Goal: Task Accomplishment & Management: Use online tool/utility

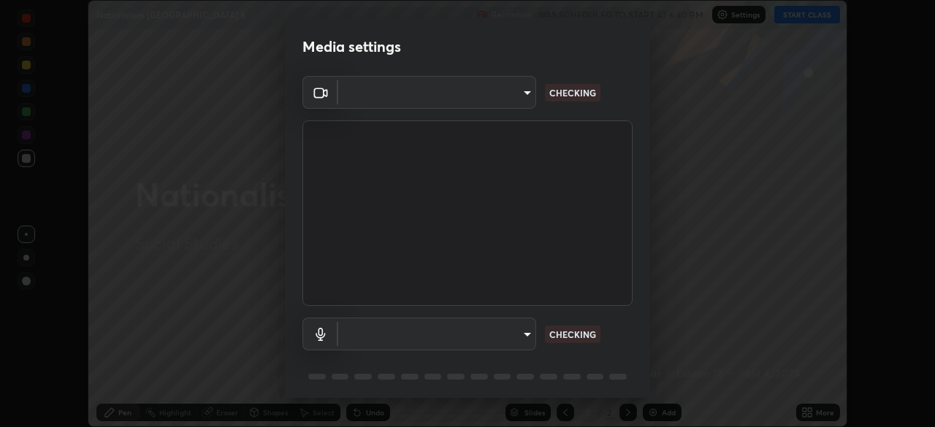
scroll to position [427, 935]
type input "c7661abdb2026871ead36f205add4b28eed2acd2256a3062a57d90756d6a7fda"
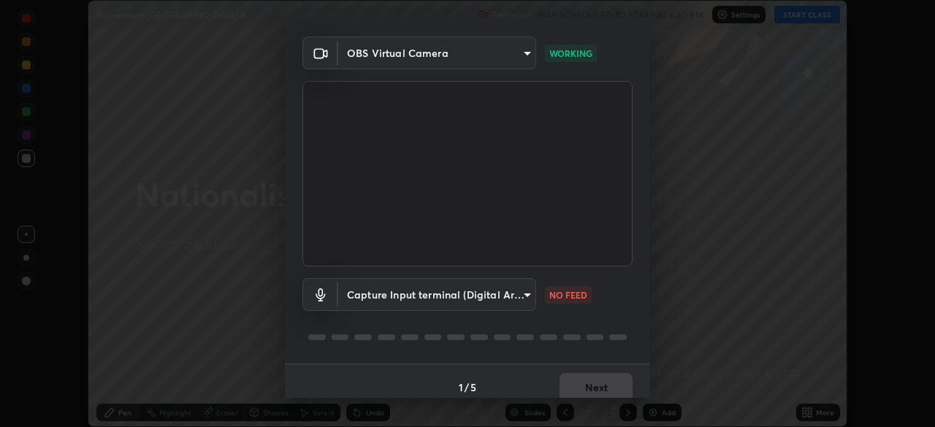
scroll to position [52, 0]
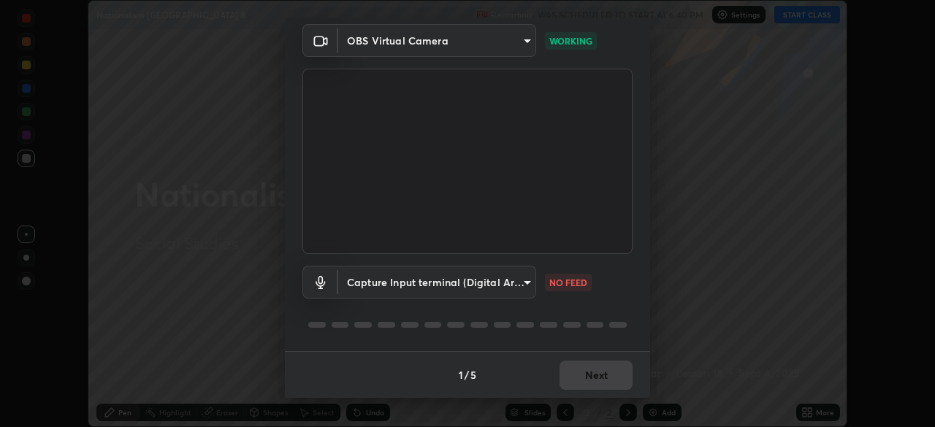
click at [576, 380] on div "1 / 5 Next" at bounding box center [467, 374] width 365 height 47
click at [513, 291] on body "Erase all Nationalism India 8 Recording WAS SCHEDULED TO START AT 6:40 PM Setti…" at bounding box center [467, 213] width 935 height 427
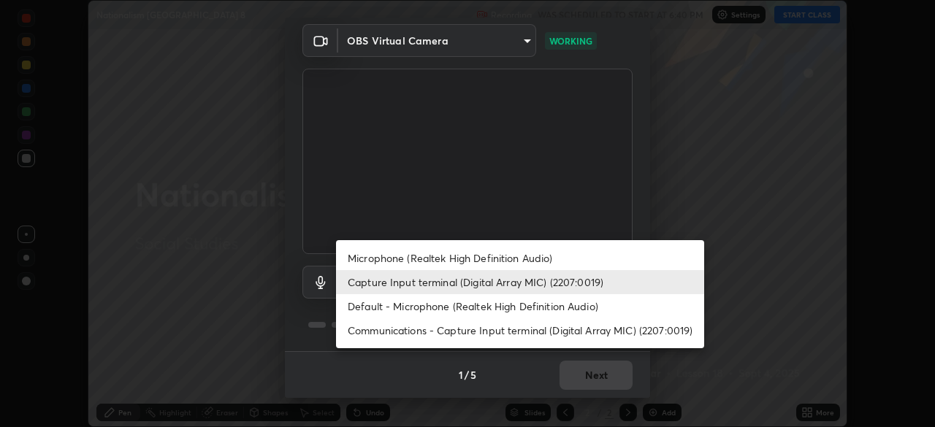
click at [524, 374] on div at bounding box center [467, 213] width 935 height 427
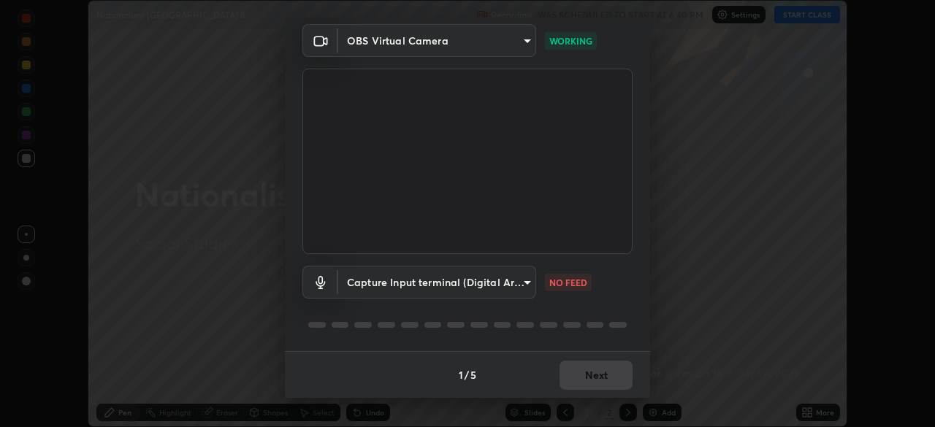
click at [575, 380] on div "1 / 5 Next" at bounding box center [467, 374] width 365 height 47
click at [513, 288] on body "Erase all Nationalism India 8 Recording WAS SCHEDULED TO START AT 6:40 PM Setti…" at bounding box center [467, 213] width 935 height 427
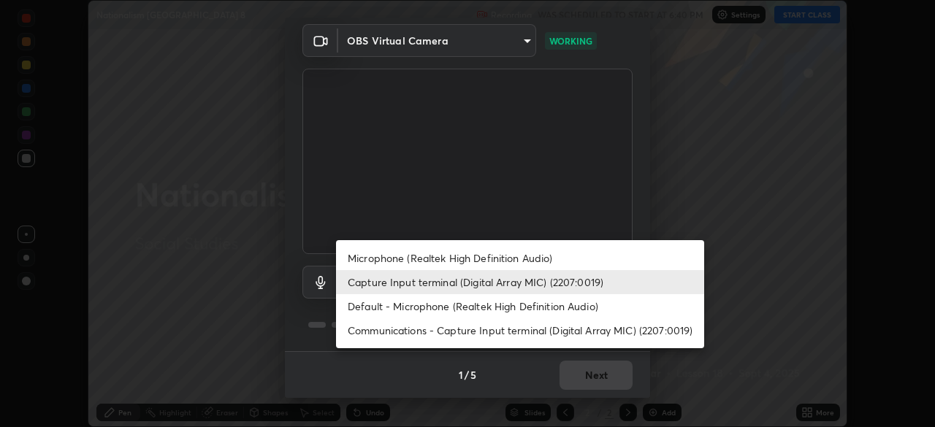
click at [386, 206] on div at bounding box center [467, 213] width 935 height 427
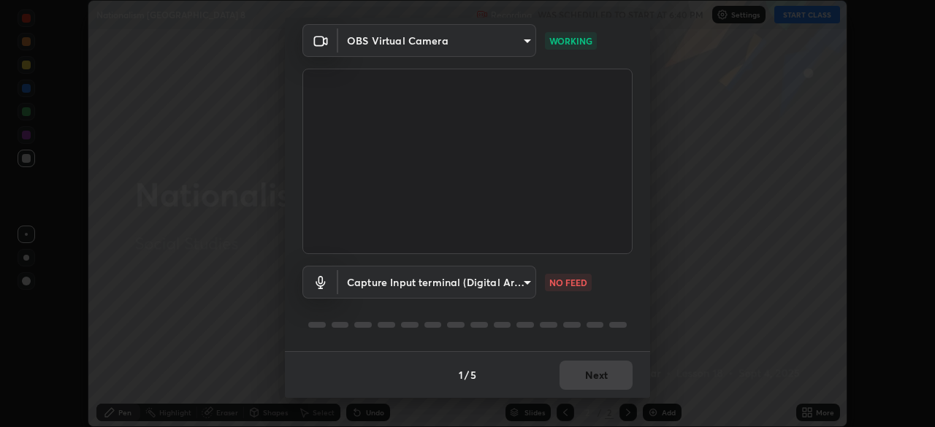
click at [593, 369] on div "1 / 5 Next" at bounding box center [467, 374] width 365 height 47
click at [569, 285] on p "NO FEED" at bounding box center [568, 282] width 38 height 13
click at [514, 279] on body "Erase all Nationalism India 8 Recording WAS SCHEDULED TO START AT 6:40 PM Setti…" at bounding box center [467, 213] width 935 height 427
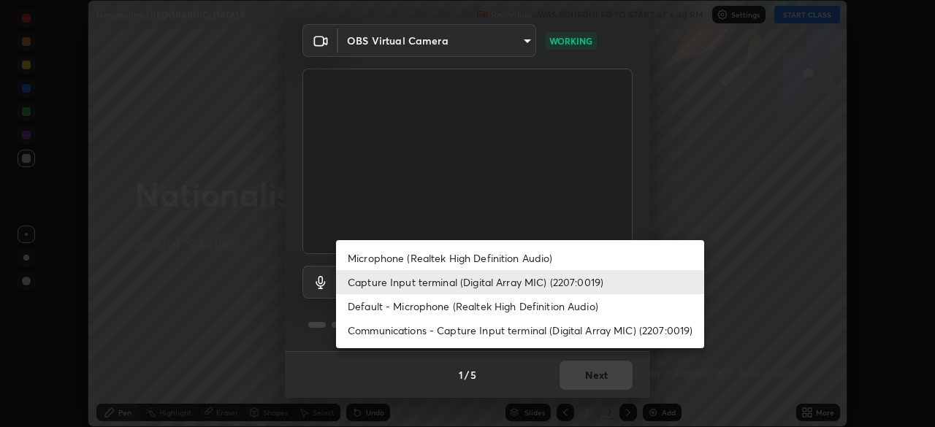
click at [431, 312] on li "Default - Microphone (Realtek High Definition Audio)" at bounding box center [520, 306] width 368 height 24
type input "default"
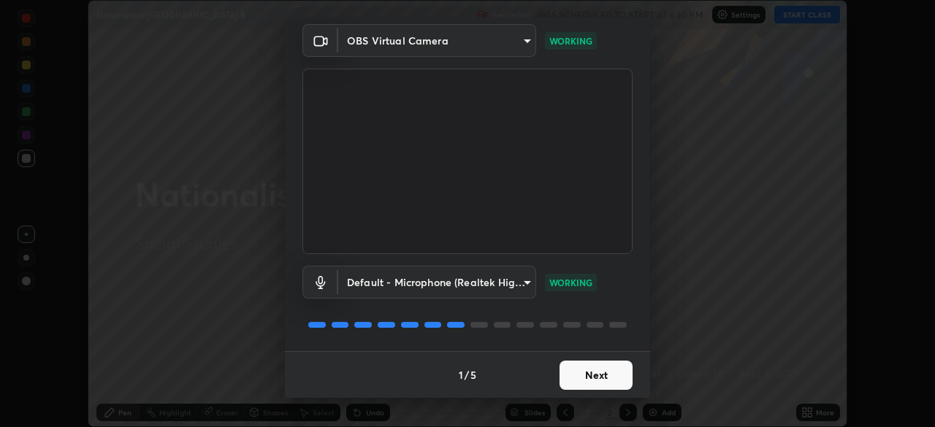
click at [567, 381] on button "Next" at bounding box center [595, 375] width 73 height 29
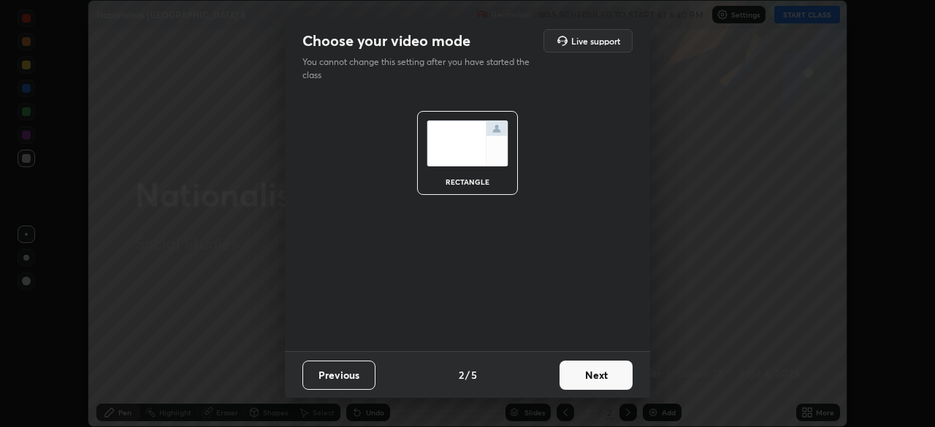
scroll to position [0, 0]
click at [584, 369] on button "Next" at bounding box center [595, 375] width 73 height 29
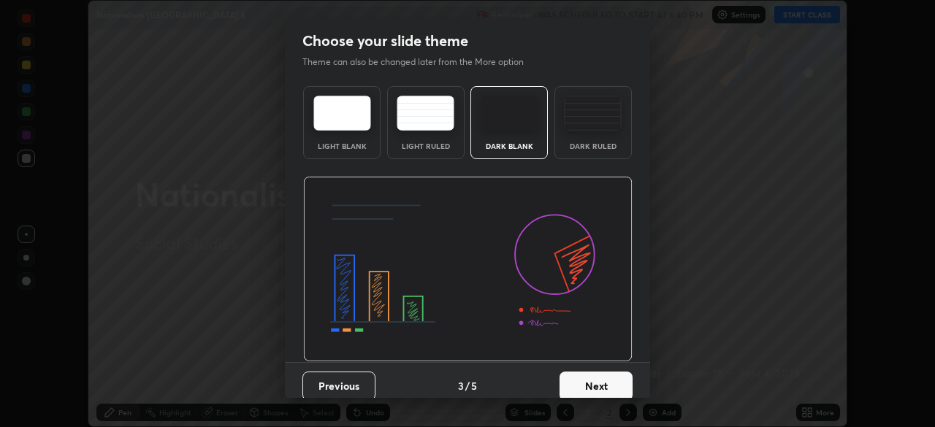
click at [578, 379] on button "Next" at bounding box center [595, 386] width 73 height 29
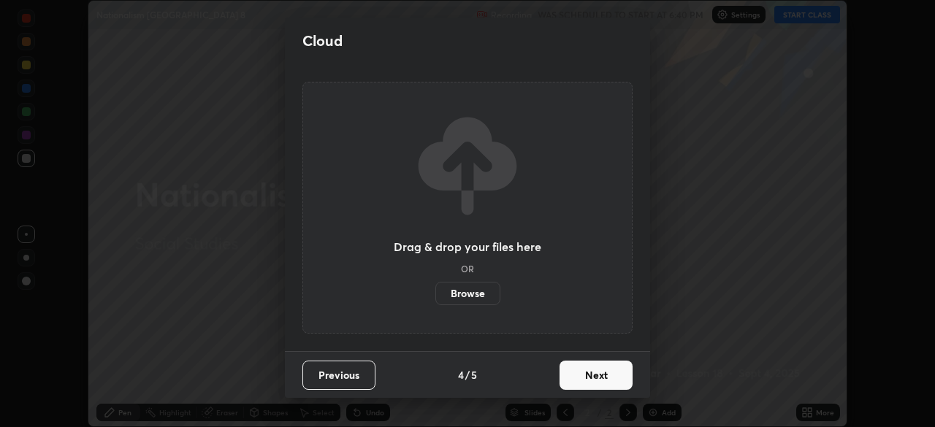
click at [356, 380] on button "Previous" at bounding box center [338, 375] width 73 height 29
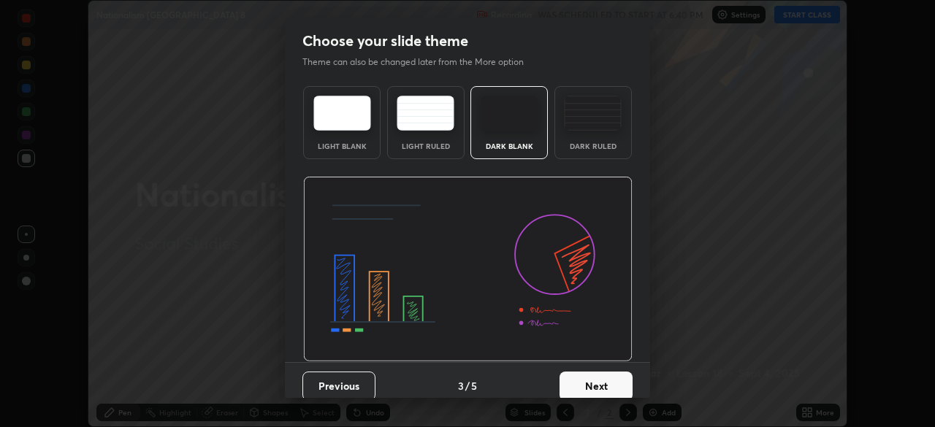
click at [586, 379] on button "Next" at bounding box center [595, 386] width 73 height 29
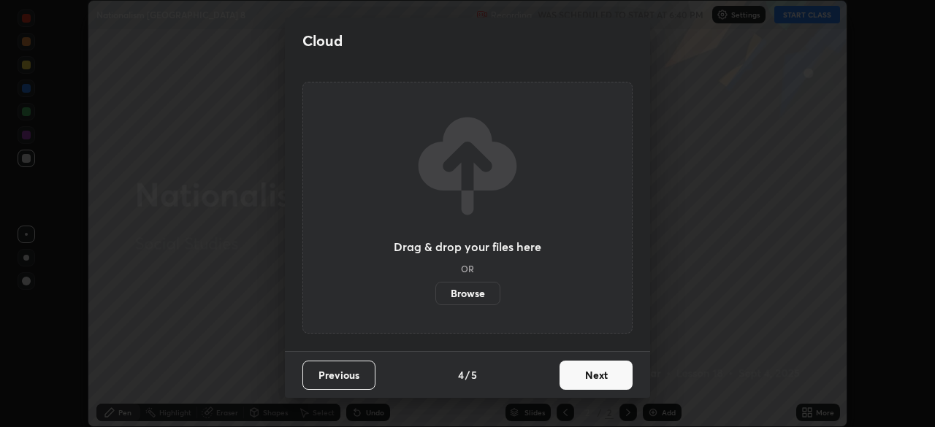
click at [572, 376] on button "Next" at bounding box center [595, 375] width 73 height 29
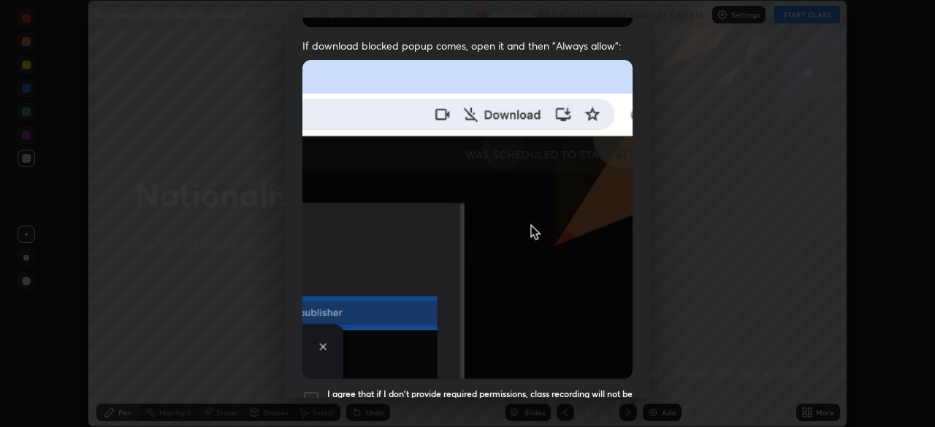
scroll to position [350, 0]
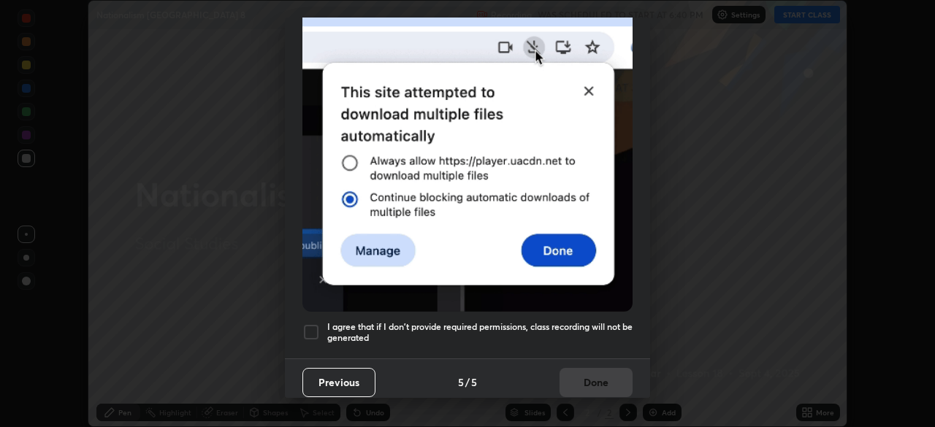
click at [353, 376] on button "Previous" at bounding box center [338, 382] width 73 height 29
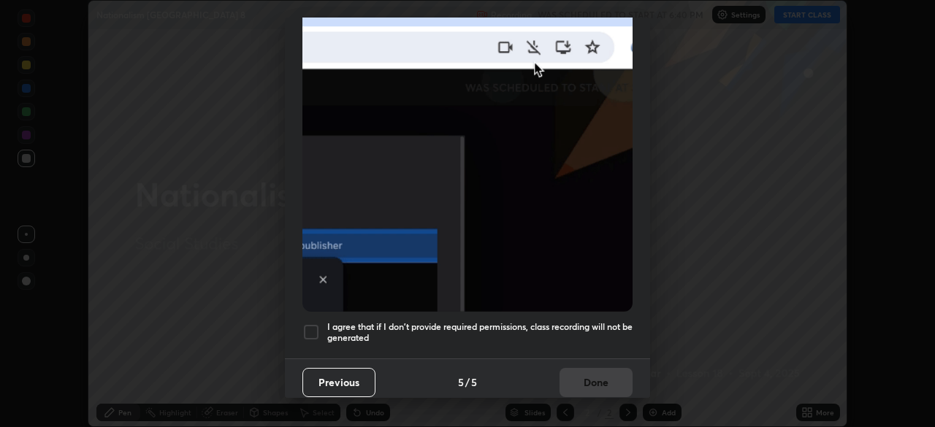
scroll to position [0, 0]
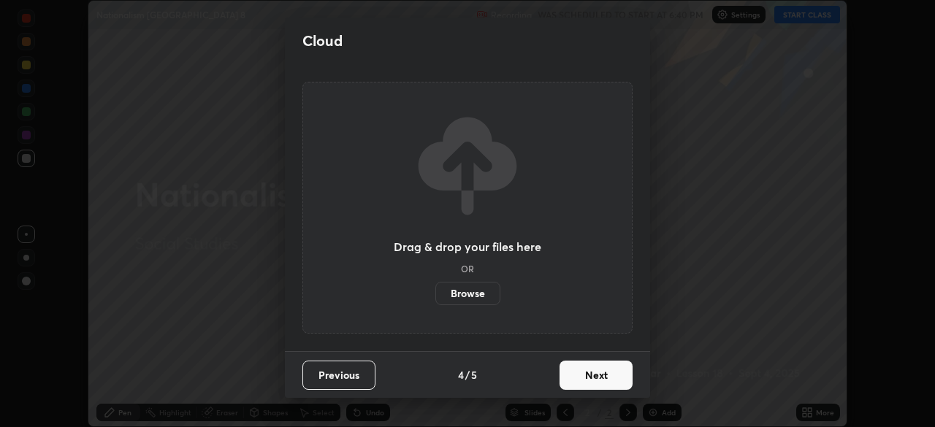
click at [472, 302] on label "Browse" at bounding box center [467, 293] width 65 height 23
click at [435, 302] on input "Browse" at bounding box center [435, 293] width 0 height 23
click at [471, 291] on label "Browse" at bounding box center [467, 293] width 65 height 23
click at [435, 291] on input "Browse" at bounding box center [435, 293] width 0 height 23
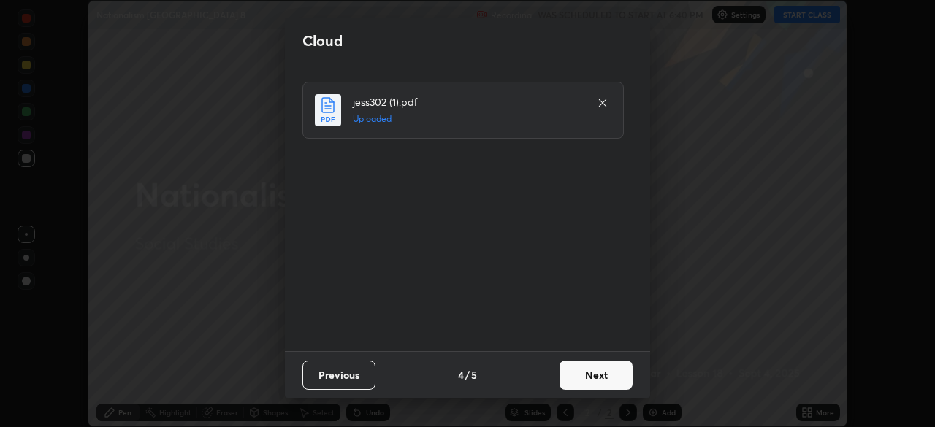
click at [597, 377] on button "Next" at bounding box center [595, 375] width 73 height 29
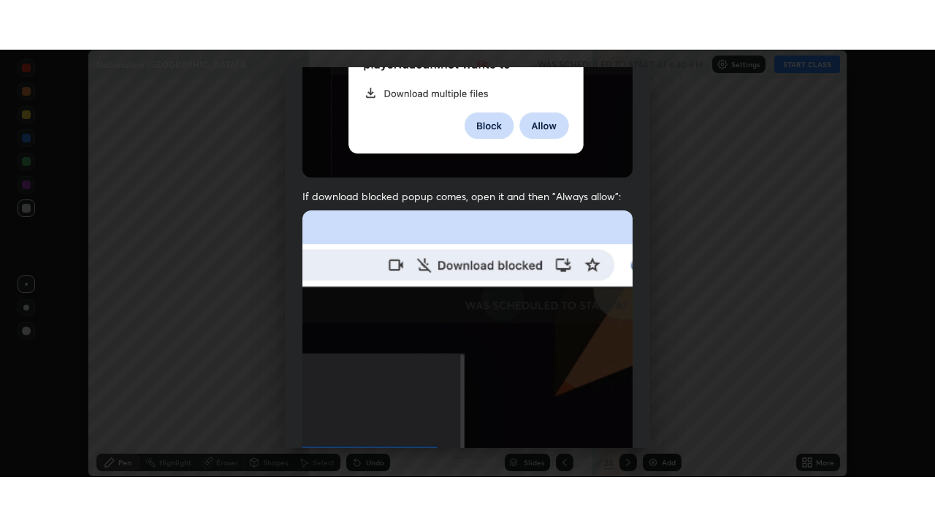
scroll to position [342, 0]
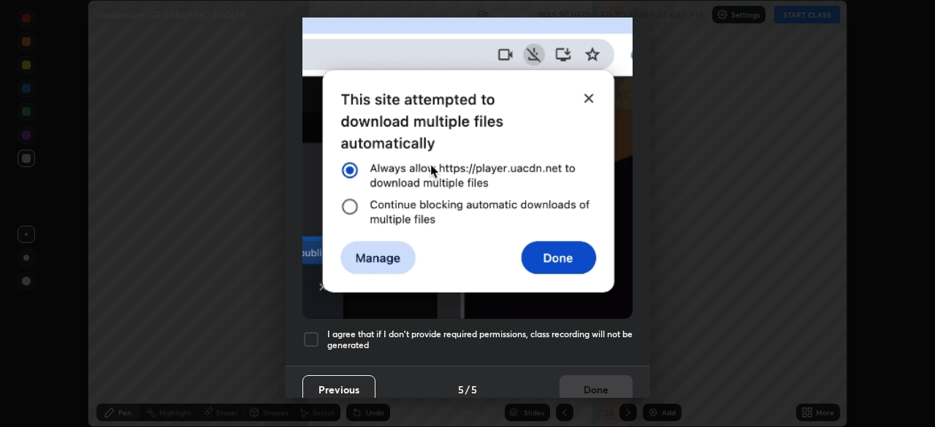
click at [315, 333] on div at bounding box center [311, 340] width 18 height 18
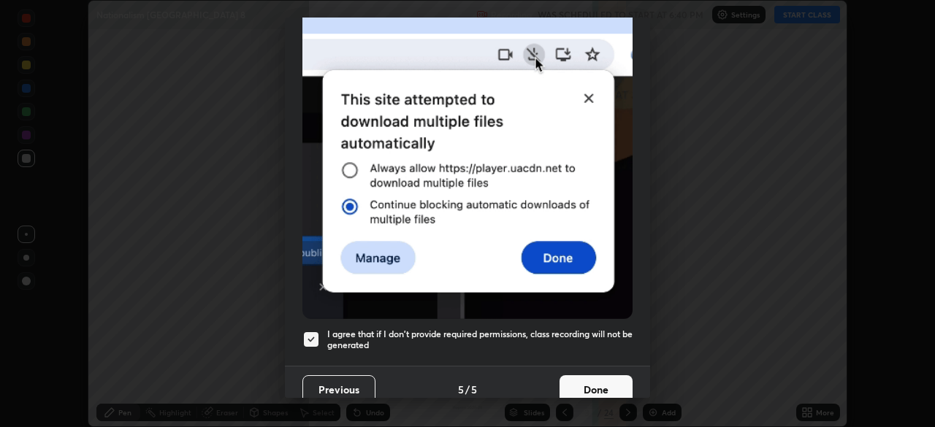
click at [572, 383] on button "Done" at bounding box center [595, 389] width 73 height 29
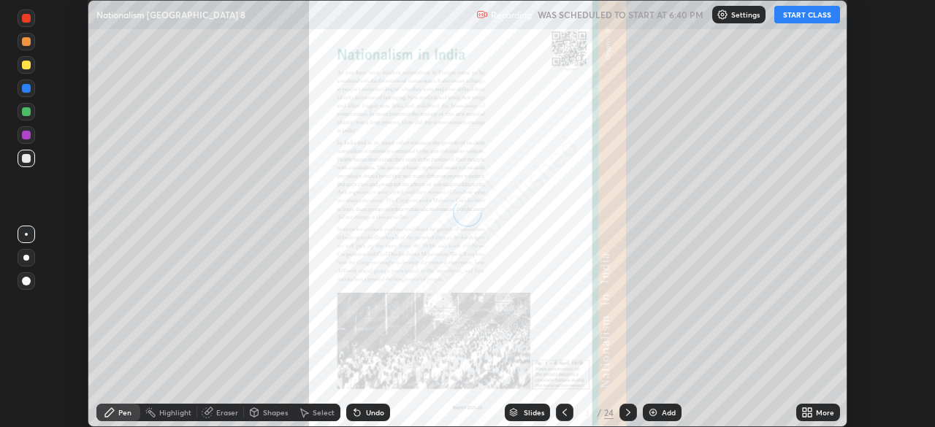
click at [619, 415] on div at bounding box center [628, 413] width 18 height 18
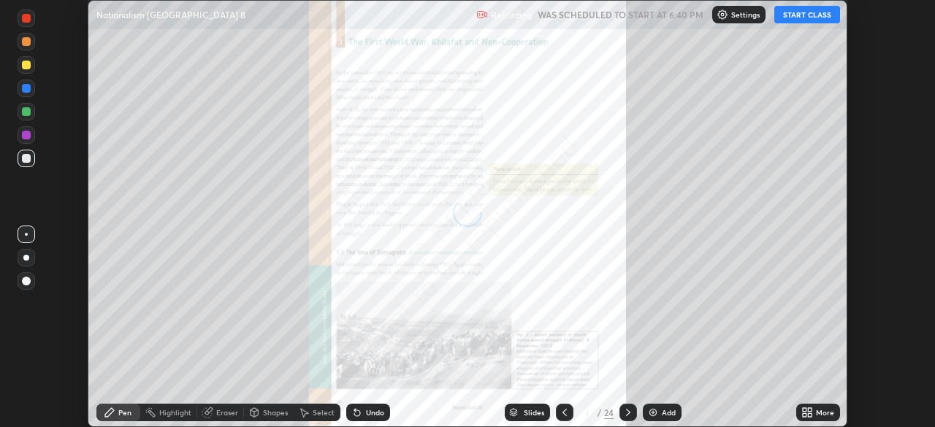
click at [625, 413] on icon at bounding box center [628, 413] width 12 height 12
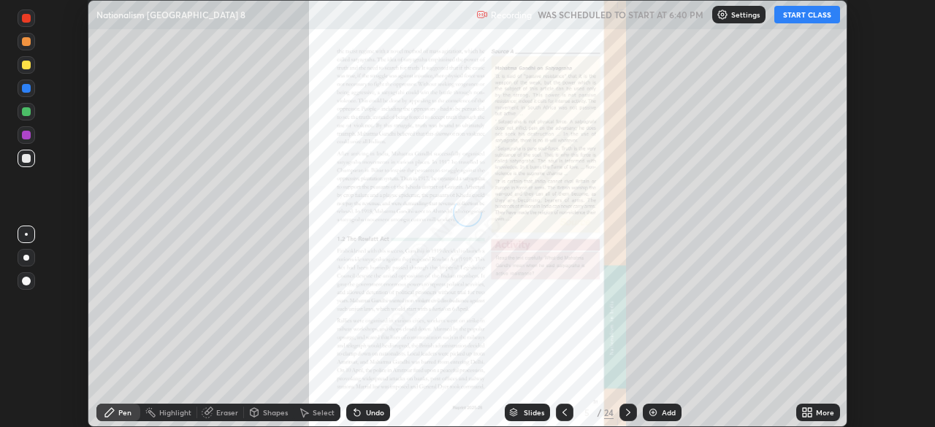
click at [627, 416] on icon at bounding box center [628, 413] width 12 height 12
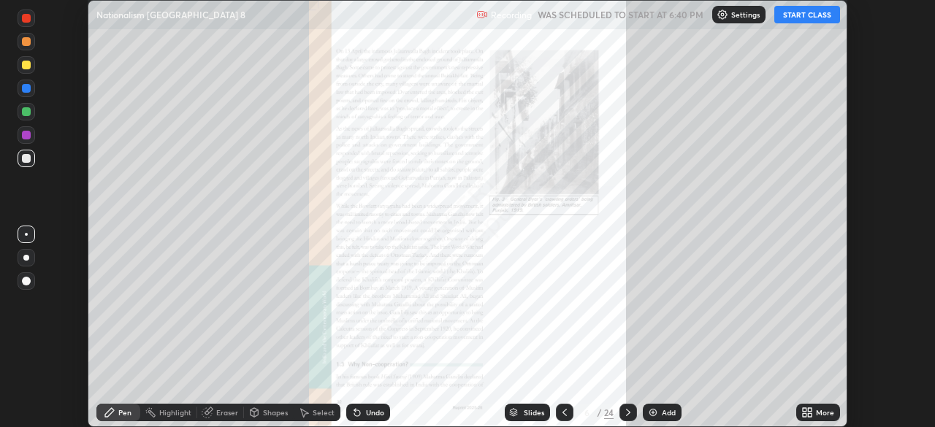
click at [627, 413] on icon at bounding box center [628, 413] width 12 height 12
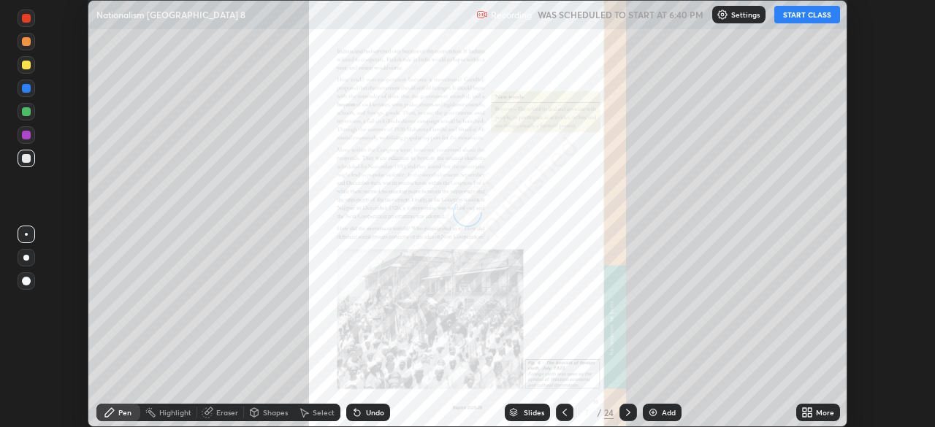
click at [627, 413] on icon at bounding box center [628, 413] width 12 height 12
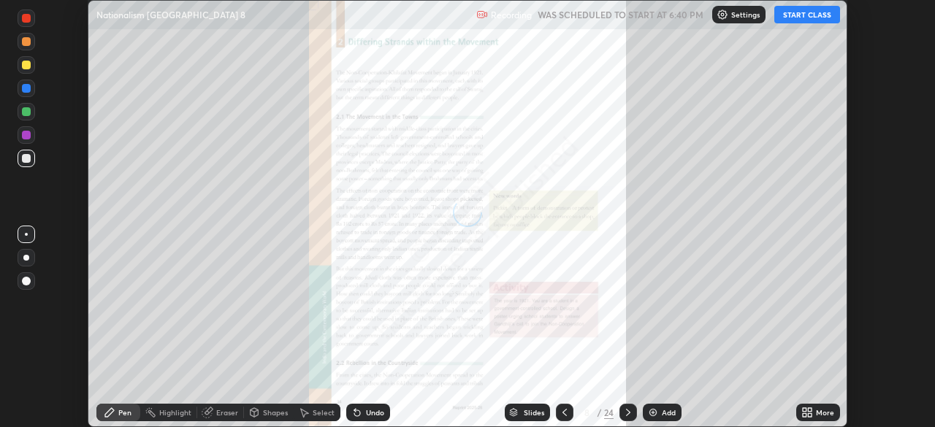
click at [627, 413] on icon at bounding box center [628, 413] width 12 height 12
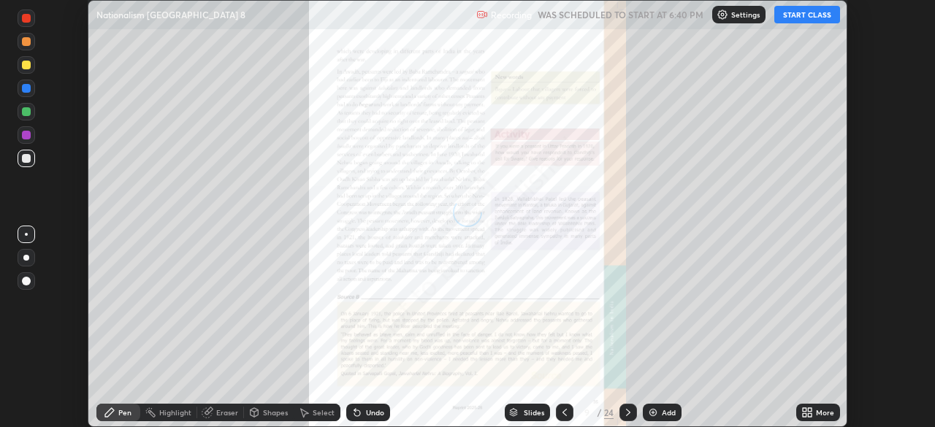
click at [627, 413] on icon at bounding box center [628, 413] width 12 height 12
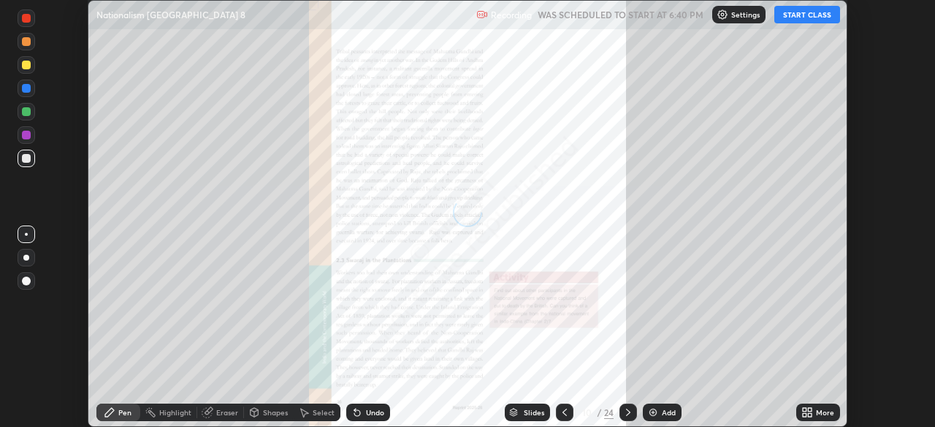
click at [627, 413] on icon at bounding box center [628, 413] width 12 height 12
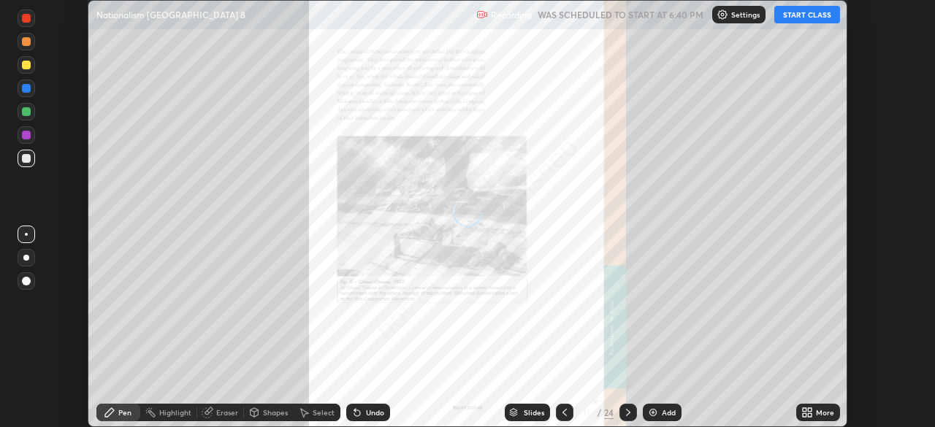
click at [627, 413] on icon at bounding box center [628, 413] width 12 height 12
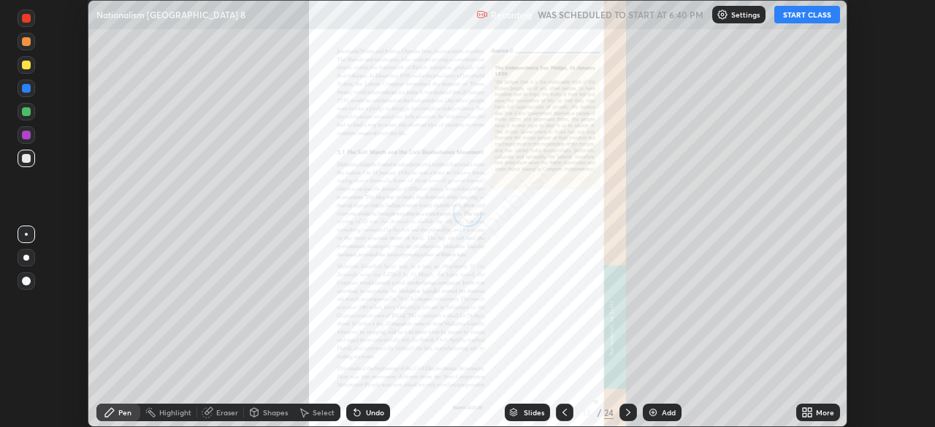
click at [627, 412] on icon at bounding box center [628, 413] width 12 height 12
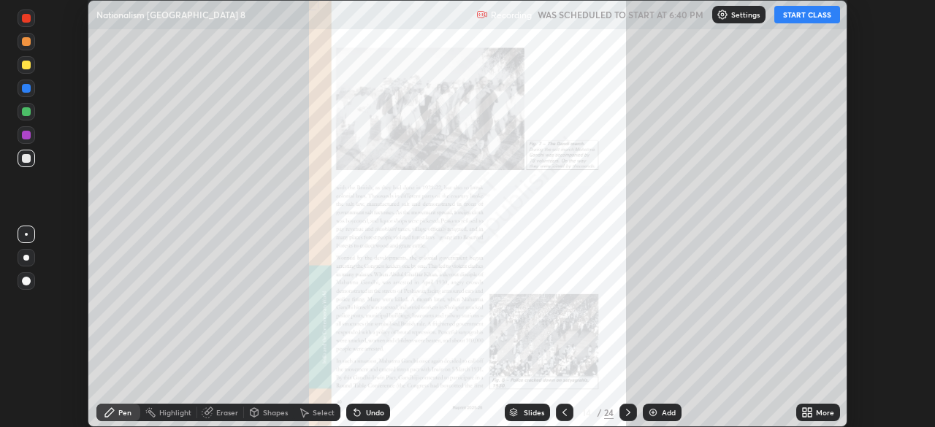
click at [627, 413] on icon at bounding box center [628, 413] width 12 height 12
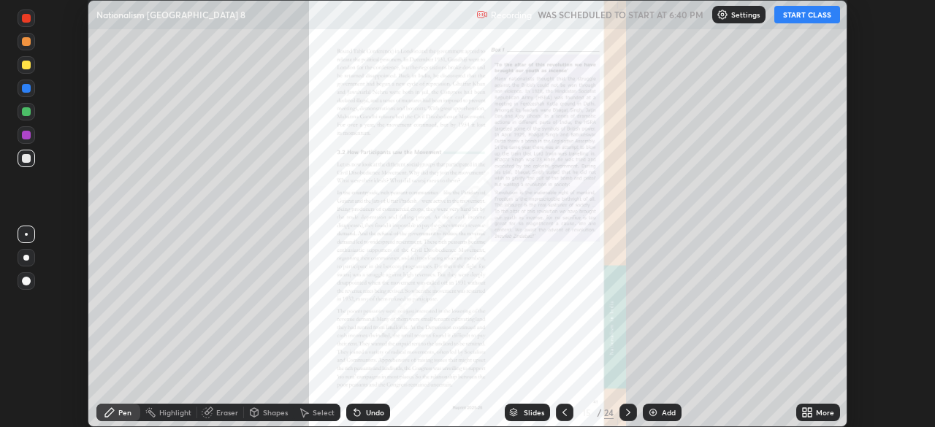
click at [627, 413] on icon at bounding box center [628, 413] width 12 height 12
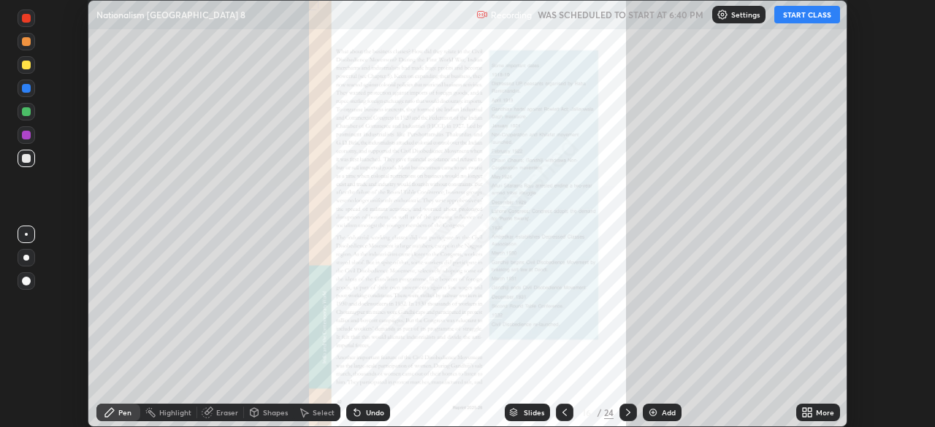
click at [628, 412] on icon at bounding box center [628, 412] width 4 height 7
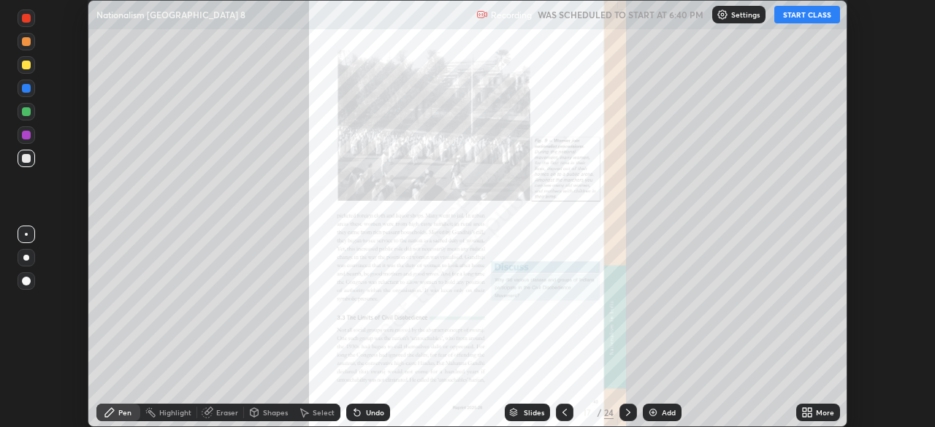
click at [625, 413] on icon at bounding box center [628, 413] width 12 height 12
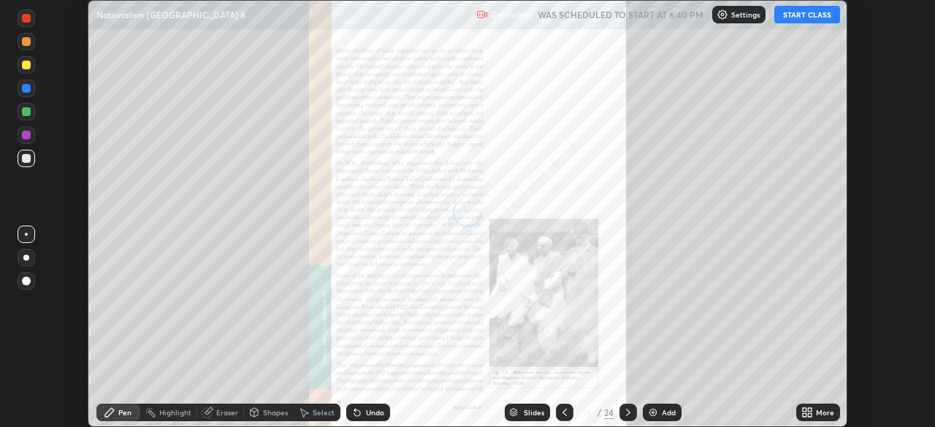
click at [625, 413] on icon at bounding box center [628, 413] width 12 height 12
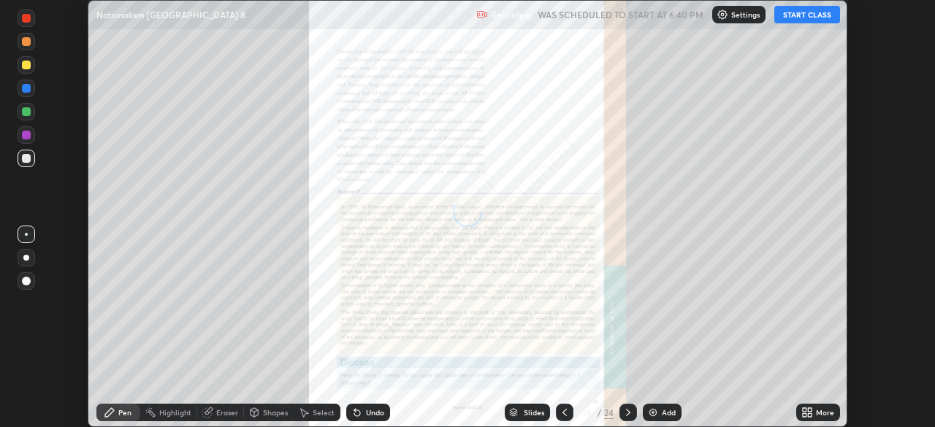
click at [627, 412] on icon at bounding box center [628, 413] width 12 height 12
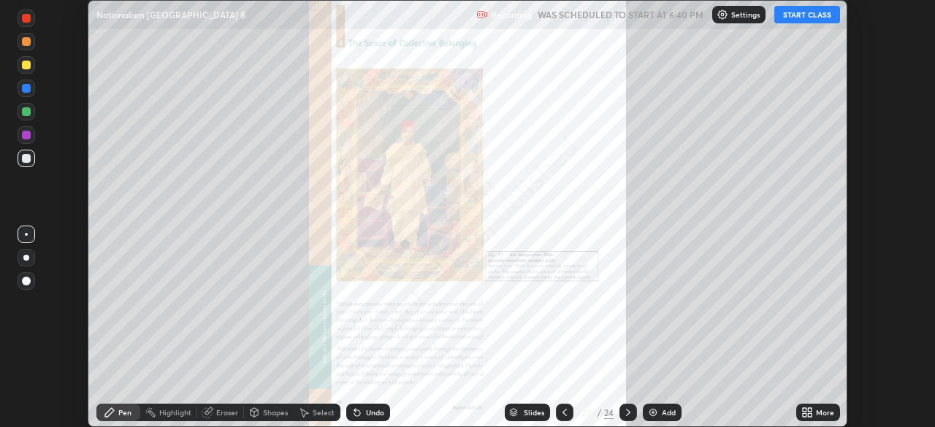
click at [629, 422] on div at bounding box center [628, 412] width 18 height 29
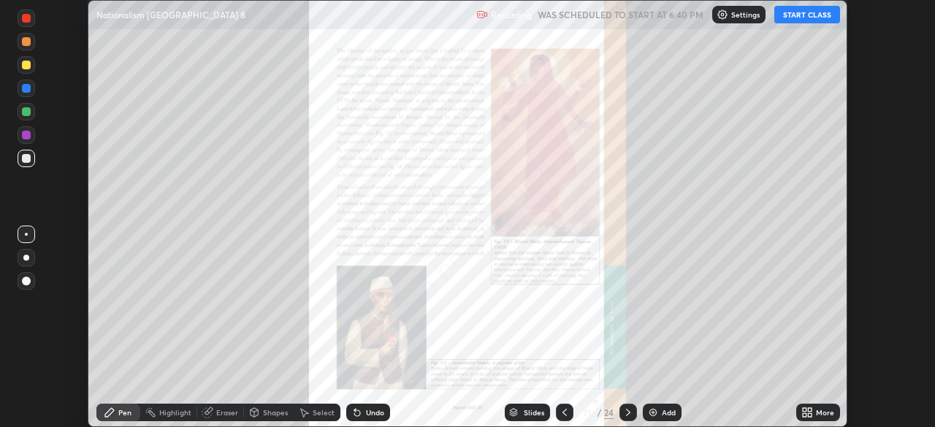
click at [563, 413] on icon at bounding box center [565, 413] width 12 height 12
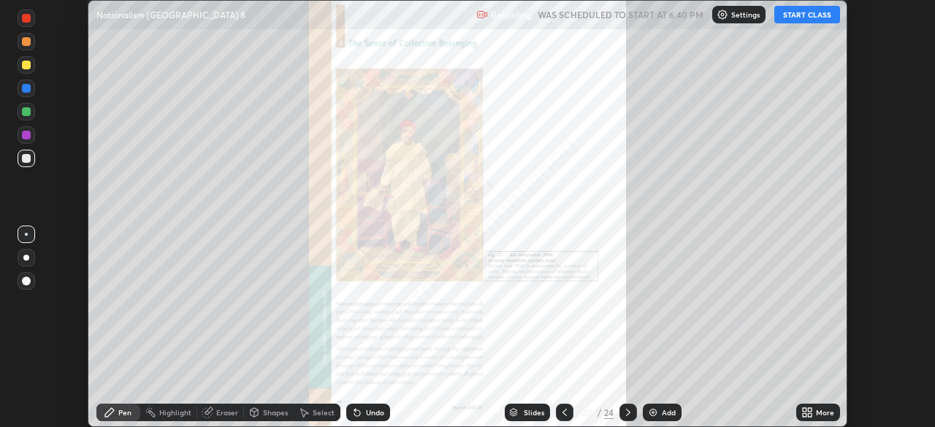
click at [563, 413] on icon at bounding box center [565, 413] width 12 height 12
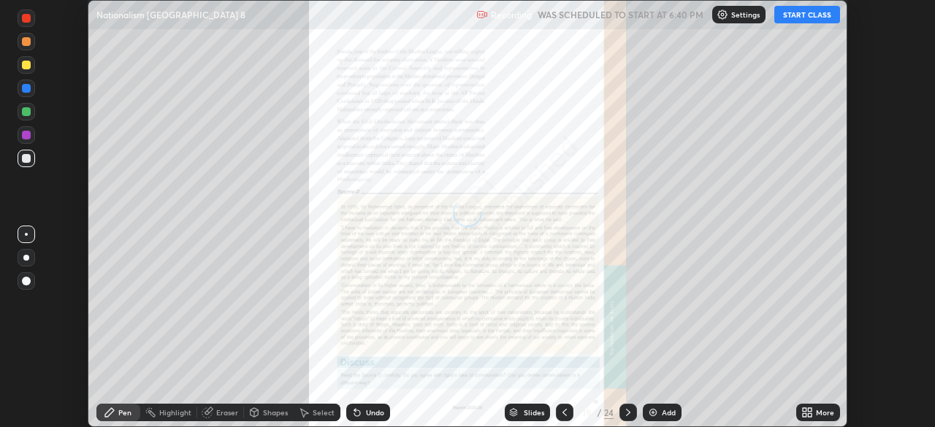
click at [563, 413] on icon at bounding box center [565, 413] width 12 height 12
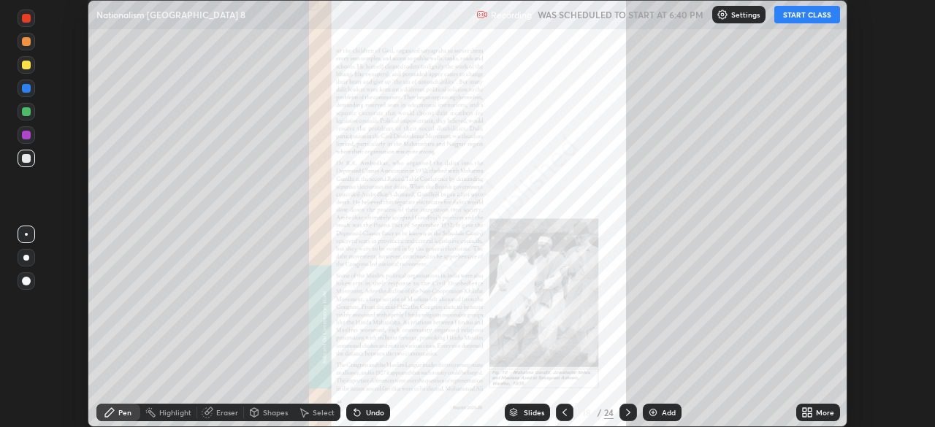
click at [562, 409] on icon at bounding box center [565, 413] width 12 height 12
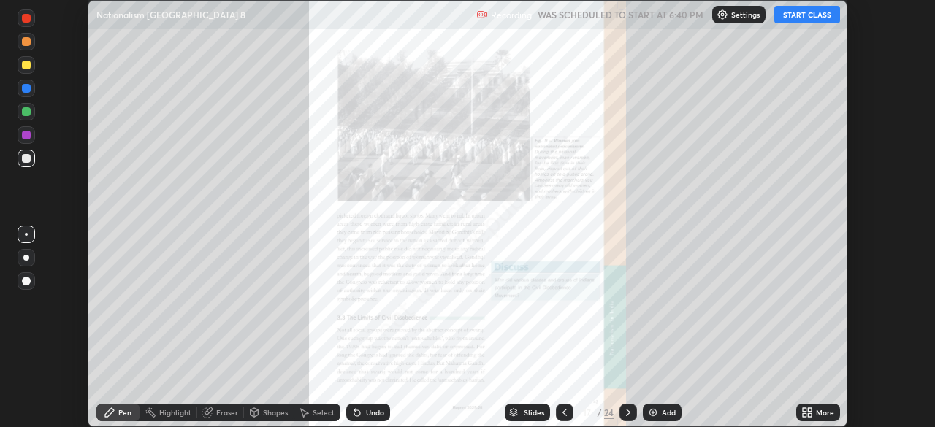
click at [570, 415] on div at bounding box center [565, 413] width 18 height 18
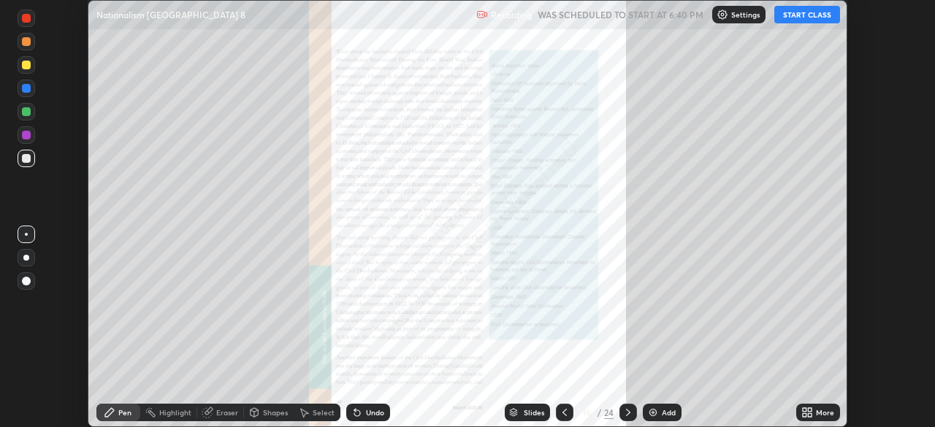
click at [570, 415] on div at bounding box center [565, 413] width 18 height 18
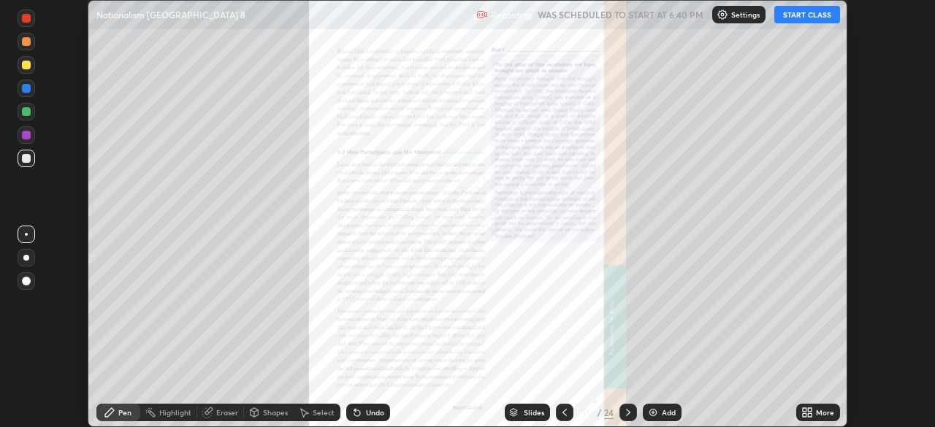
click at [556, 413] on div at bounding box center [565, 413] width 18 height 18
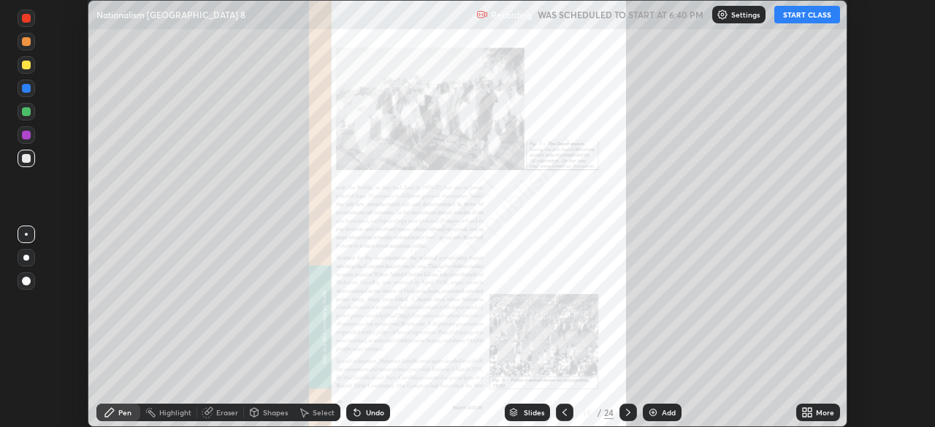
click at [627, 413] on icon at bounding box center [628, 413] width 12 height 12
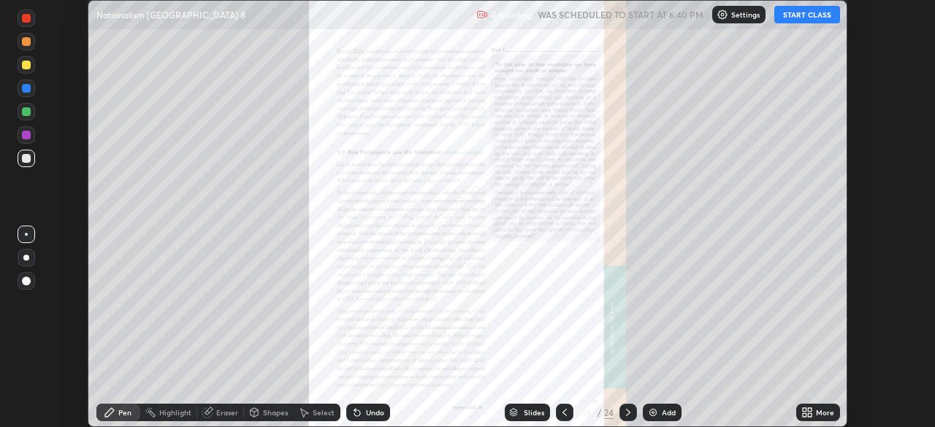
click at [627, 413] on icon at bounding box center [628, 413] width 12 height 12
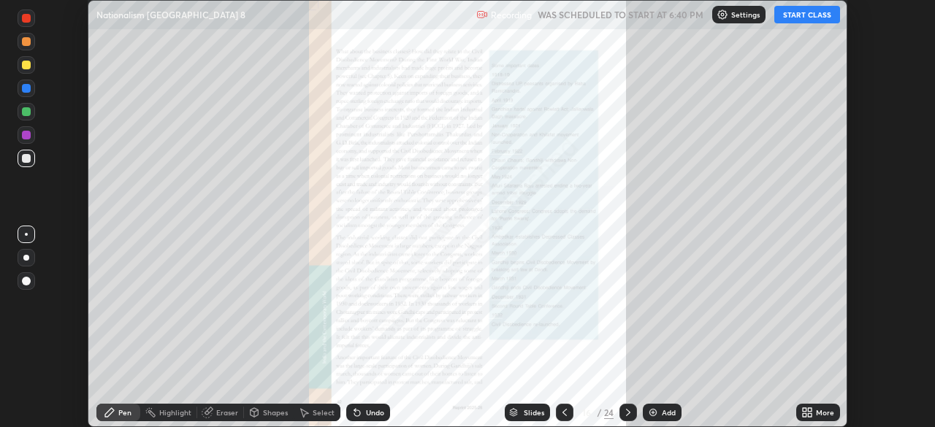
click at [563, 413] on icon at bounding box center [565, 413] width 12 height 12
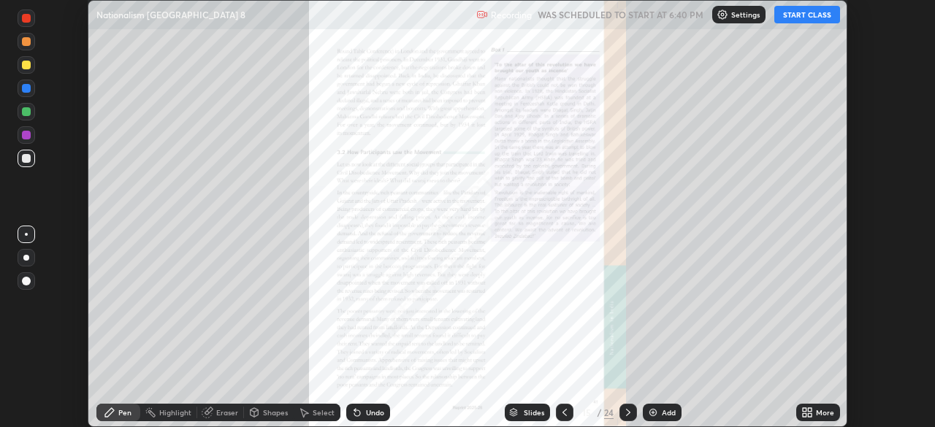
click at [809, 409] on icon at bounding box center [810, 410] width 4 height 4
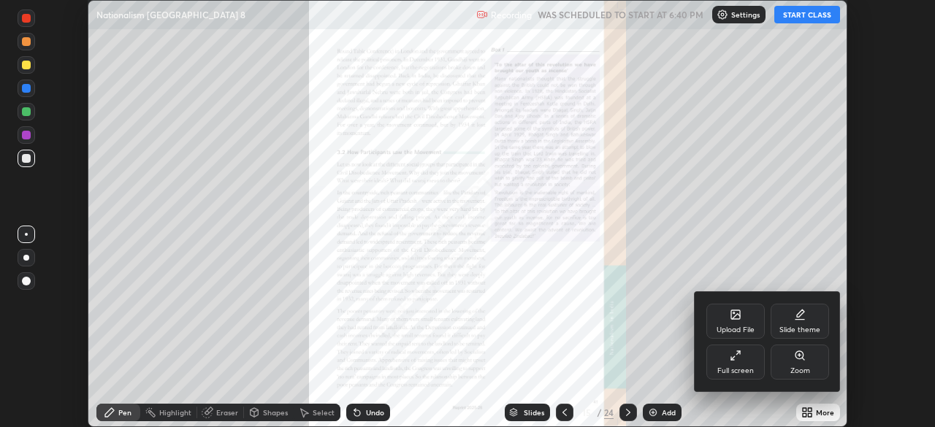
click at [794, 365] on div "Zoom" at bounding box center [799, 362] width 58 height 35
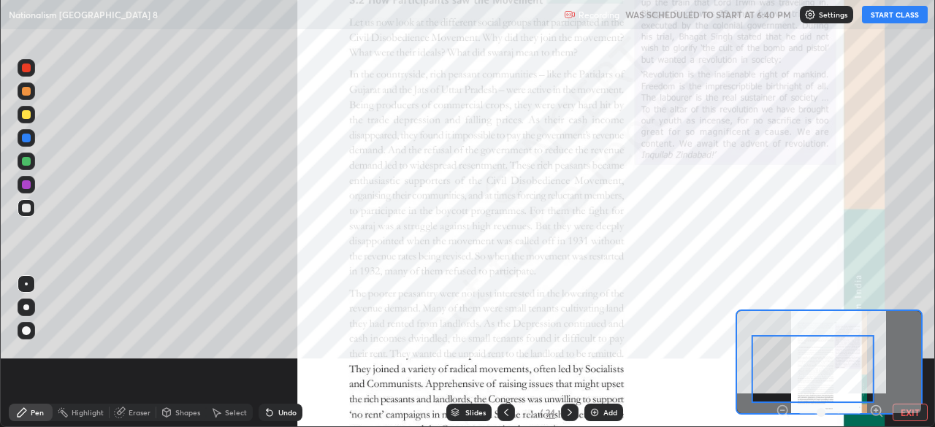
scroll to position [526, 935]
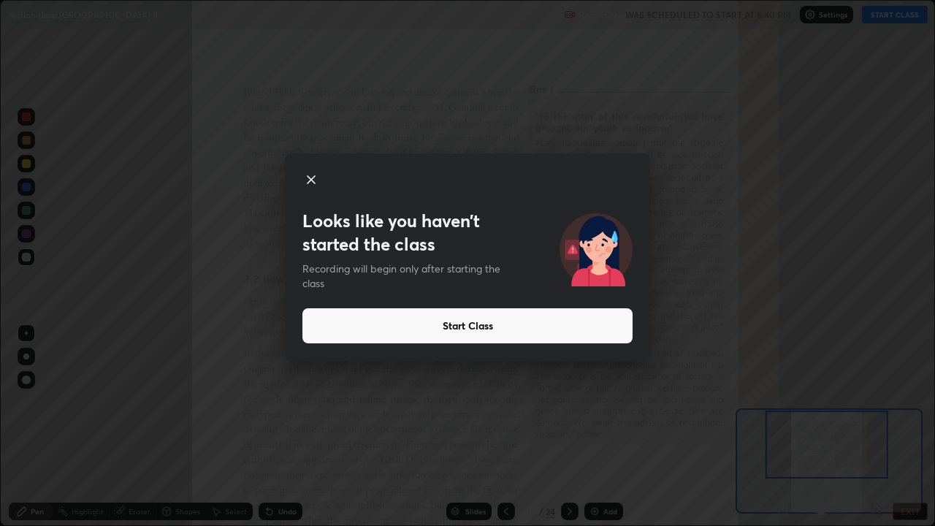
click at [594, 327] on button "Start Class" at bounding box center [467, 325] width 330 height 35
click at [488, 321] on button "Start Class" at bounding box center [467, 325] width 330 height 35
click at [428, 325] on button "Start Class" at bounding box center [467, 325] width 330 height 35
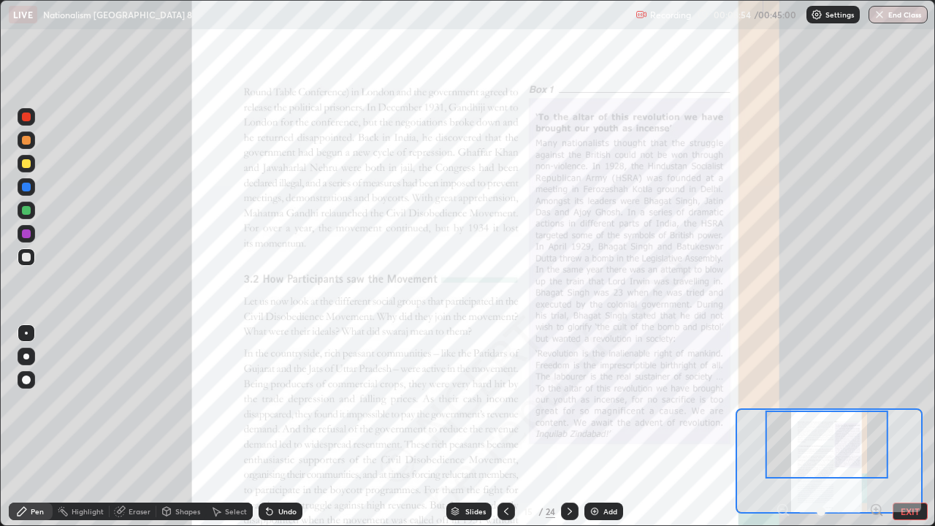
click at [505, 426] on icon at bounding box center [506, 511] width 12 height 12
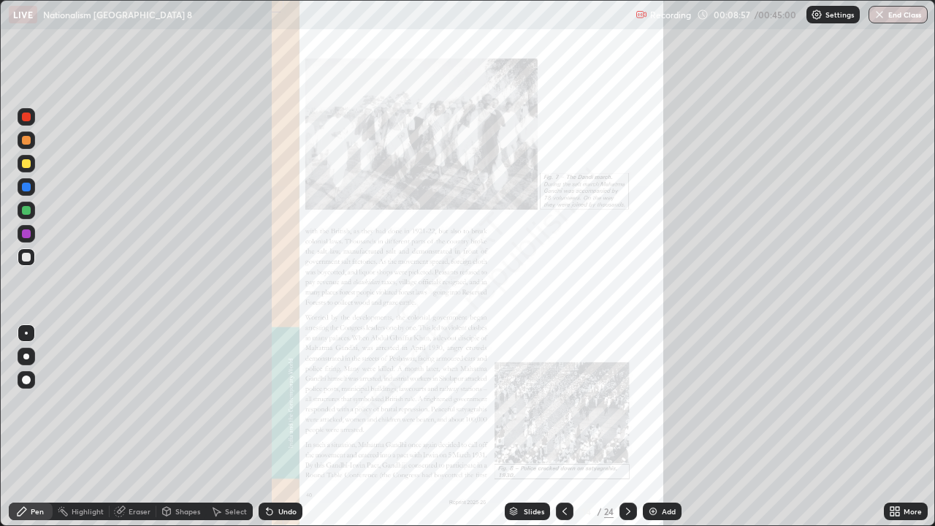
click at [897, 426] on icon at bounding box center [897, 509] width 4 height 4
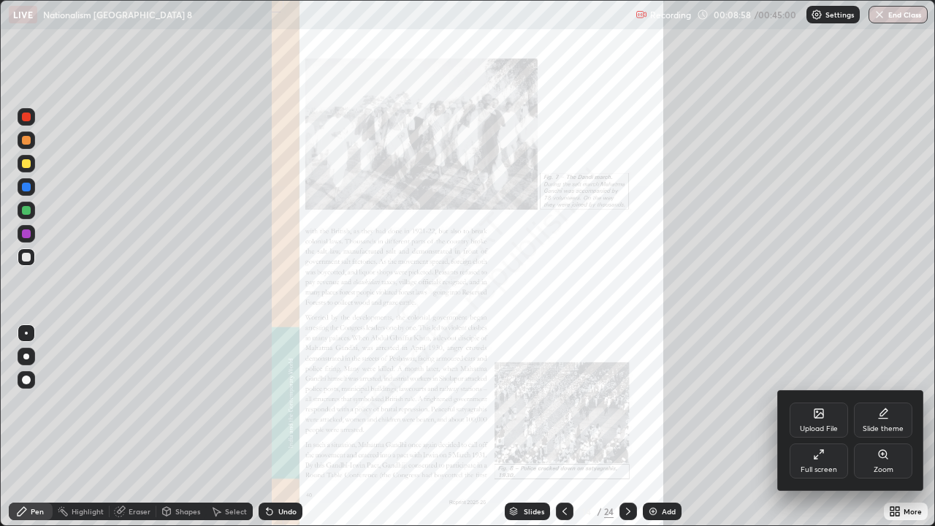
click at [876, 426] on div "Zoom" at bounding box center [883, 460] width 58 height 35
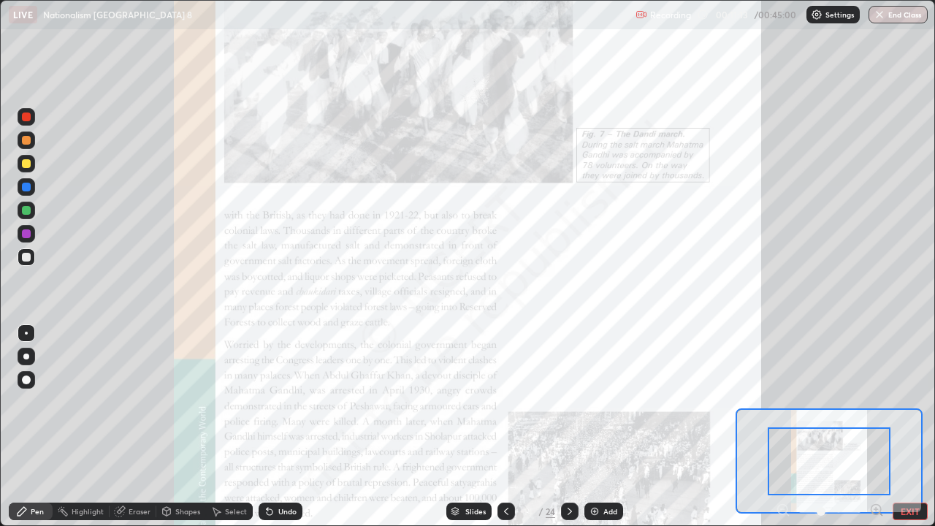
click at [568, 426] on icon at bounding box center [570, 511] width 12 height 12
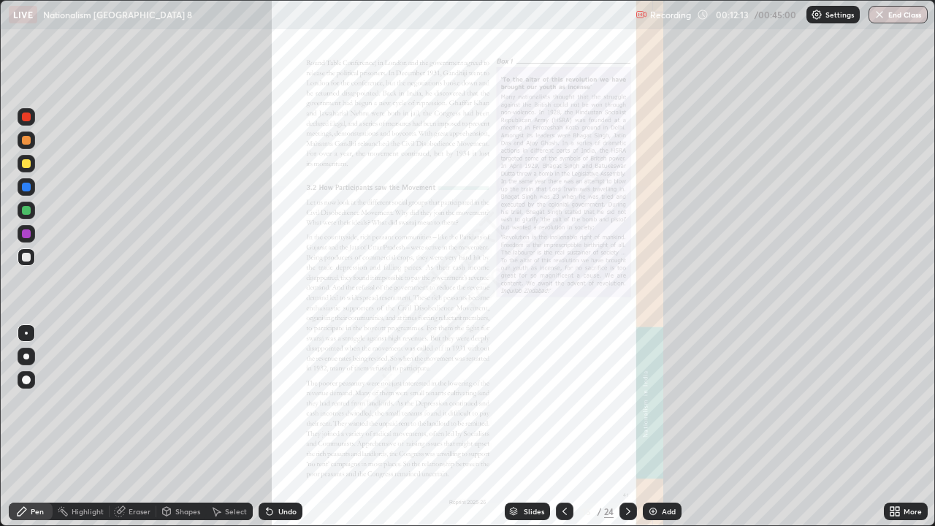
click at [897, 426] on icon at bounding box center [897, 514] width 4 height 4
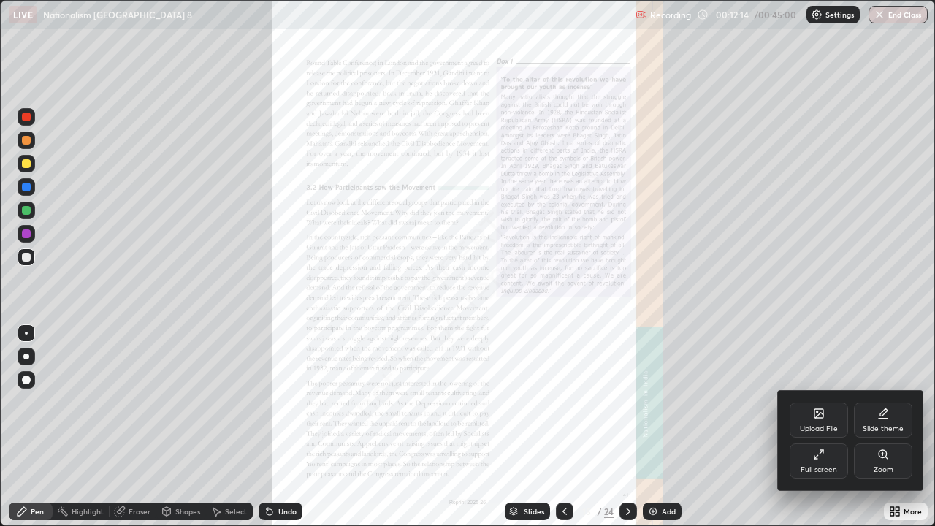
click at [886, 426] on div "Zoom" at bounding box center [883, 469] width 20 height 7
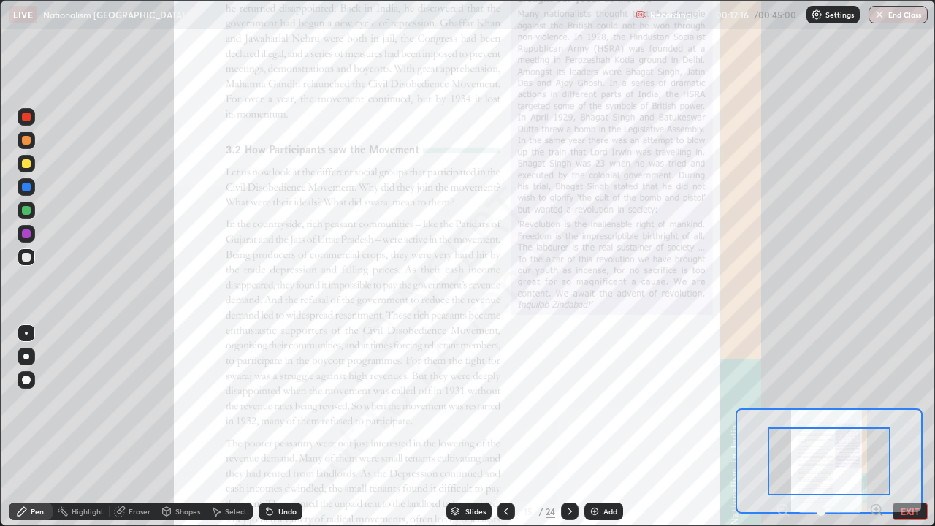
click at [875, 426] on div at bounding box center [828, 461] width 123 height 68
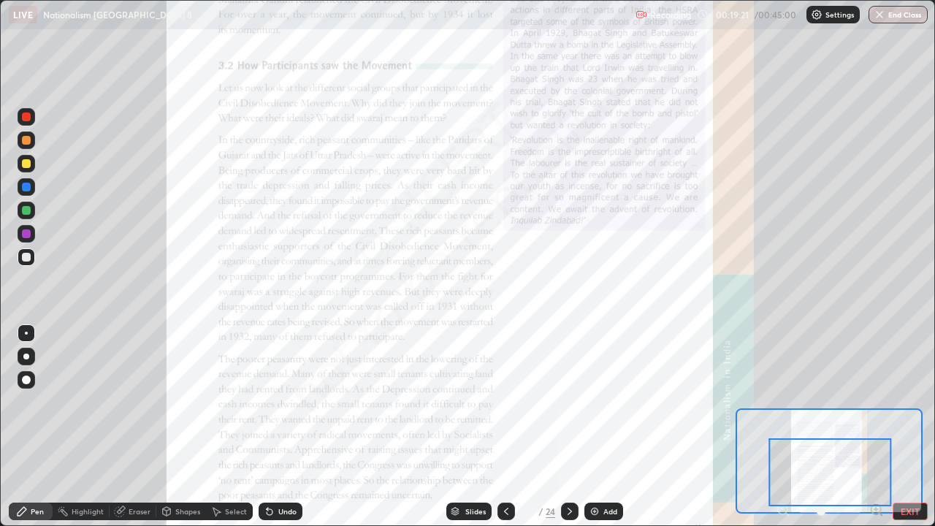
click at [28, 233] on div at bounding box center [26, 233] width 9 height 9
click at [564, 426] on icon at bounding box center [570, 511] width 12 height 12
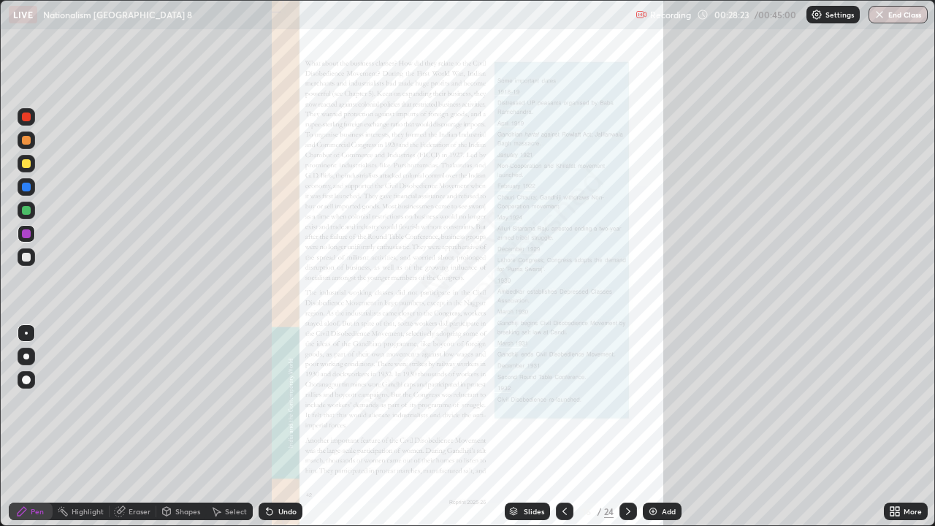
click at [896, 426] on icon at bounding box center [897, 514] width 4 height 4
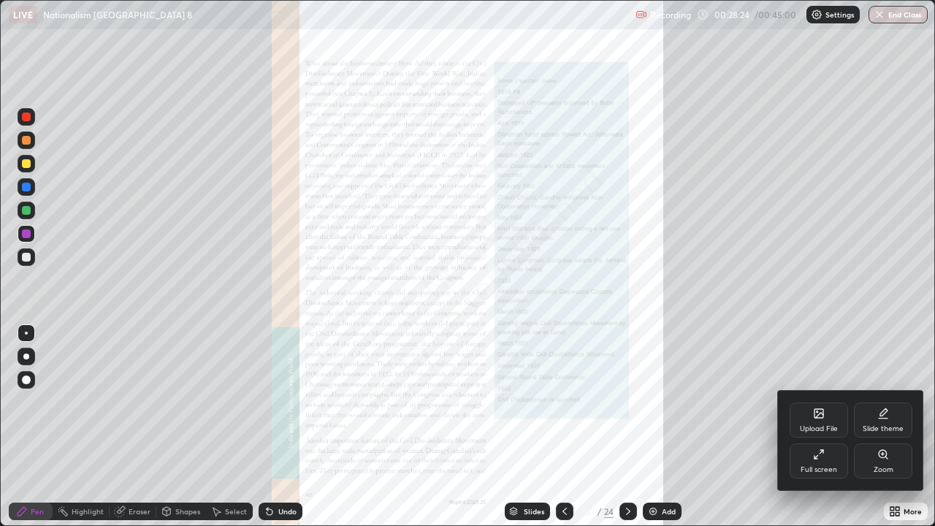
click at [881, 426] on icon at bounding box center [883, 454] width 12 height 12
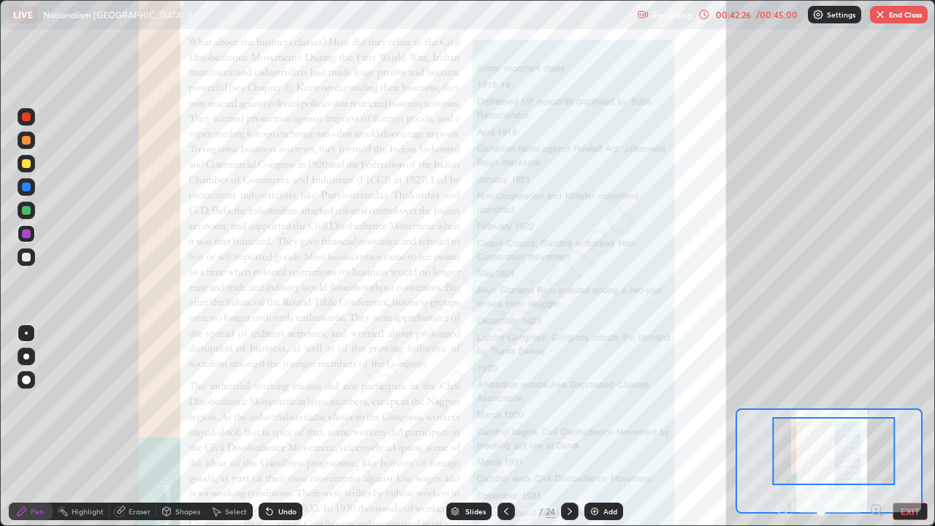
click at [884, 9] on img "button" at bounding box center [880, 15] width 12 height 12
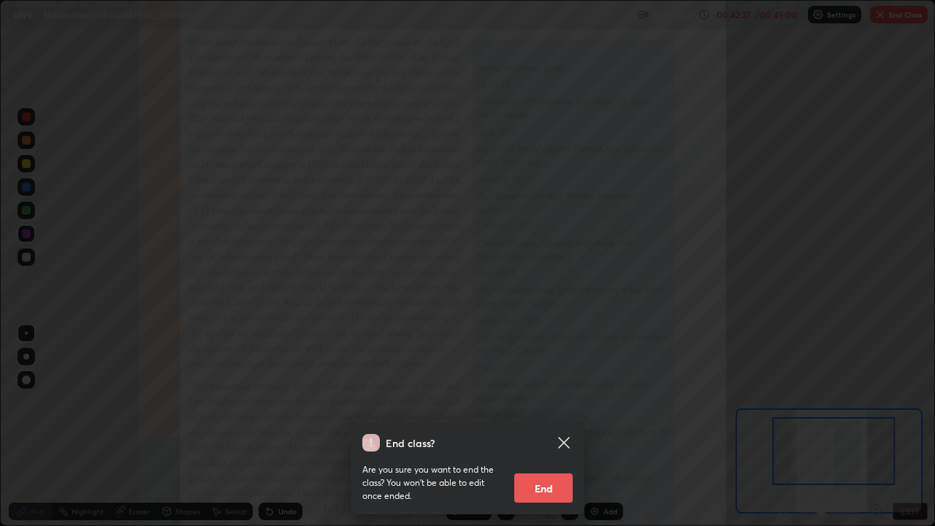
click at [554, 426] on button "End" at bounding box center [543, 487] width 58 height 29
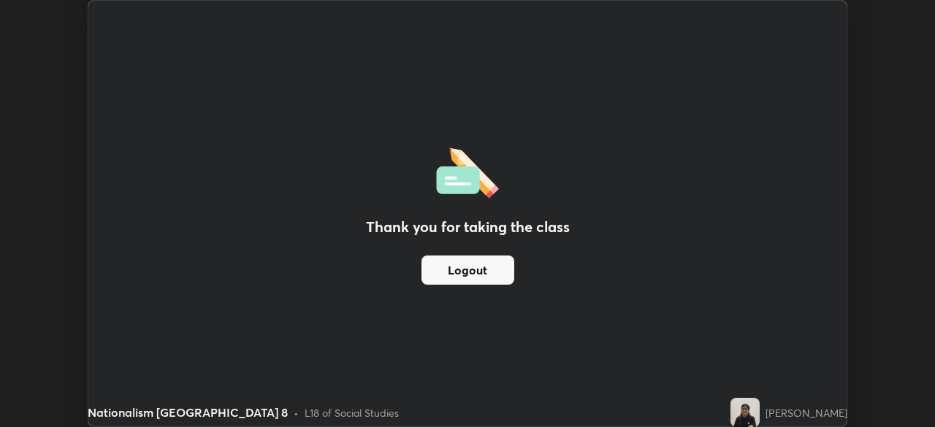
scroll to position [72593, 72085]
